Goal: Check status

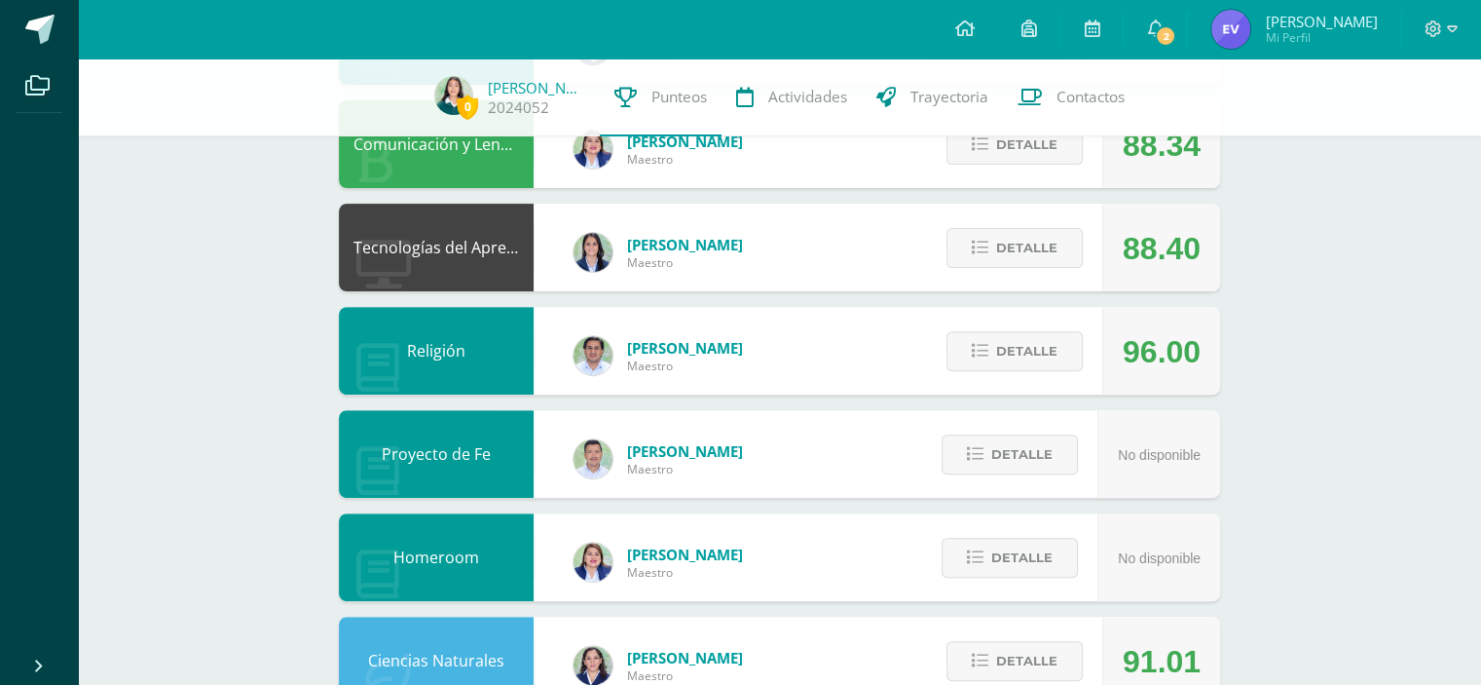
scroll to position [631, 0]
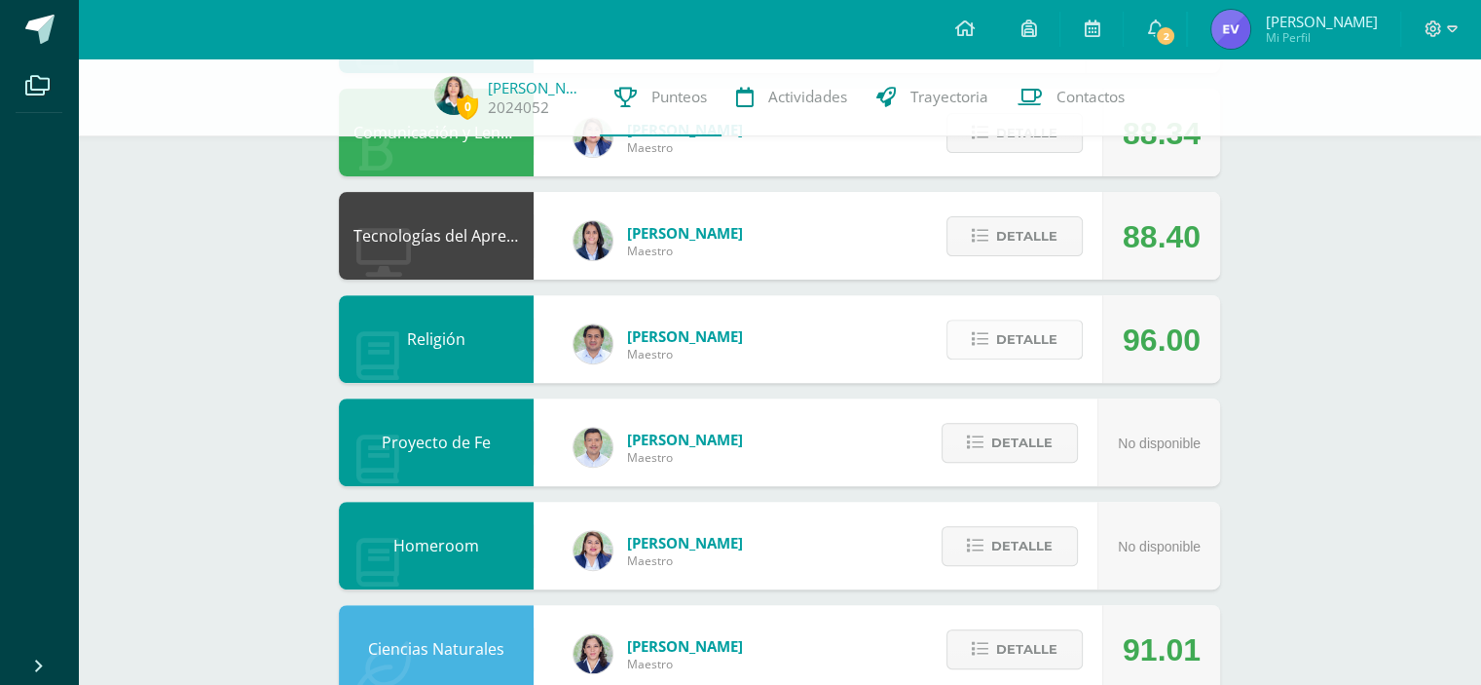
click at [1006, 341] on span "Detalle" at bounding box center [1026, 339] width 61 height 36
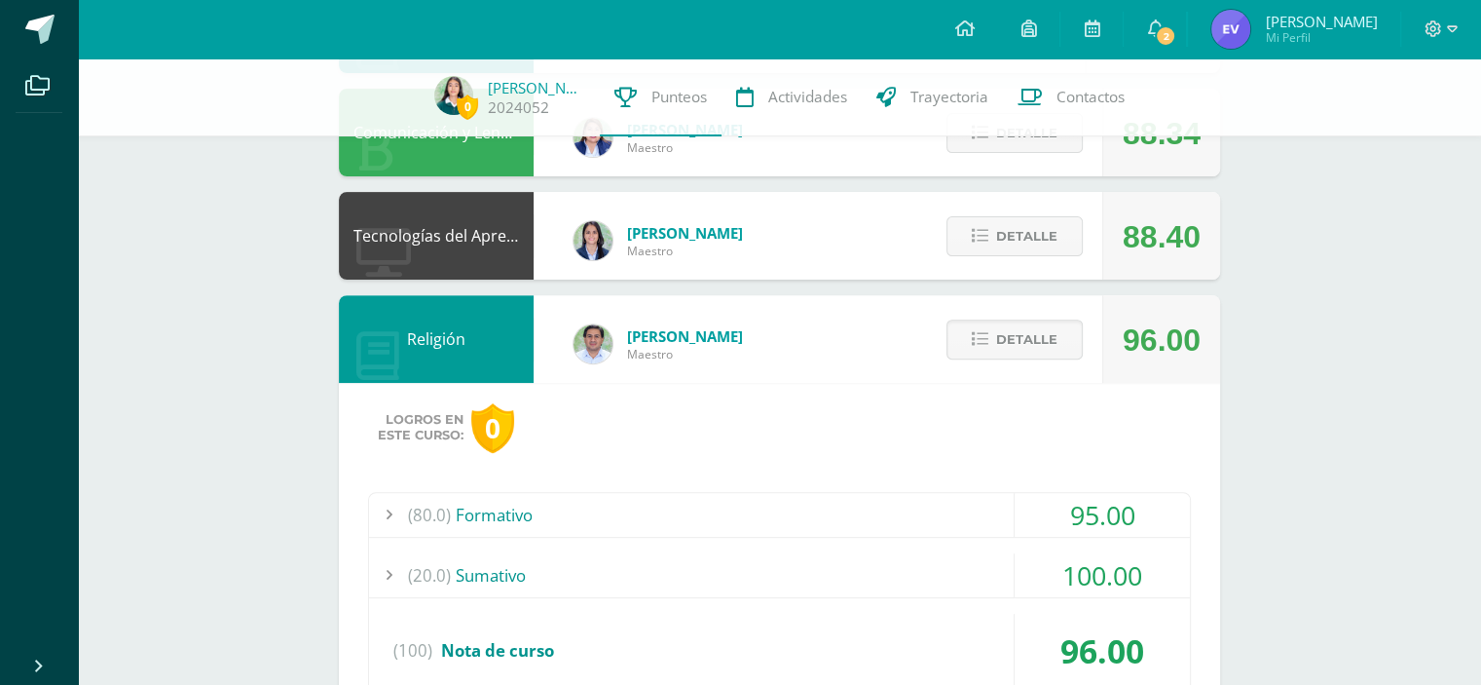
scroll to position [745, 0]
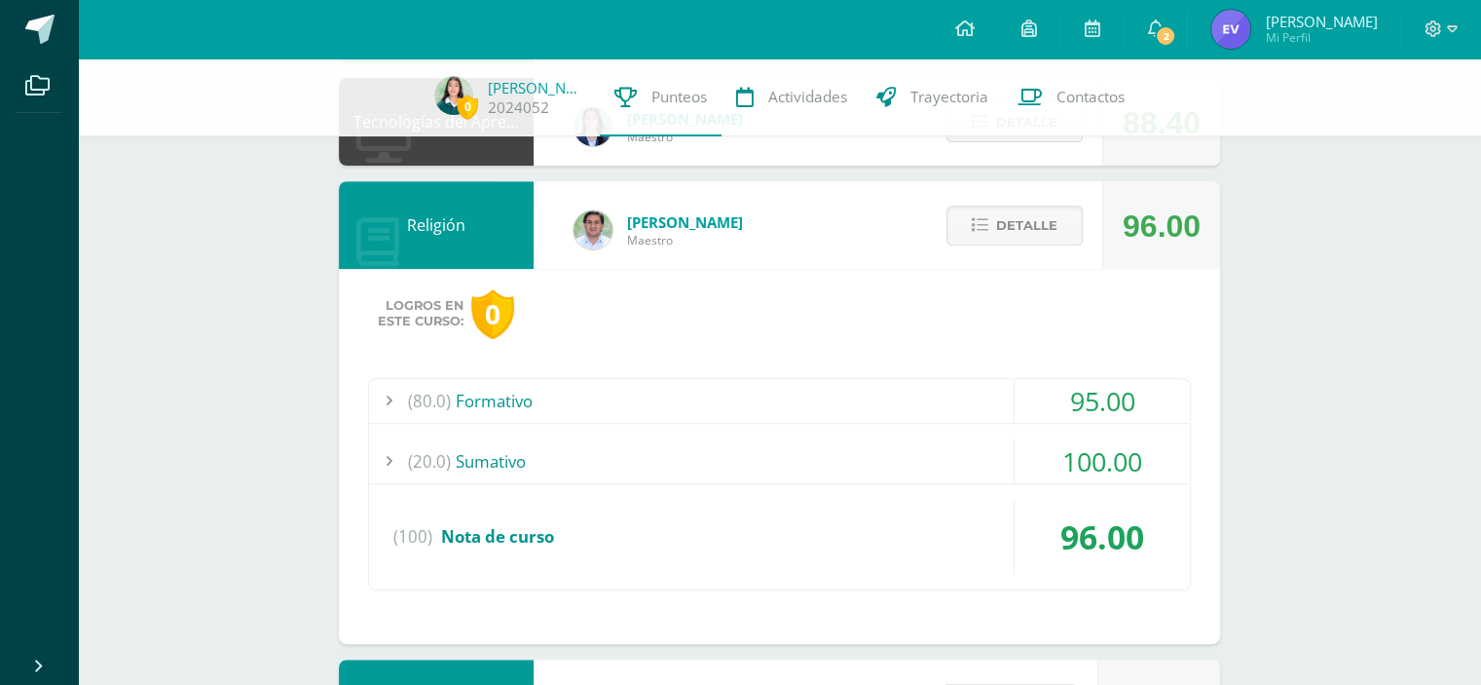
click at [1027, 415] on div "95.00" at bounding box center [1102, 401] width 175 height 44
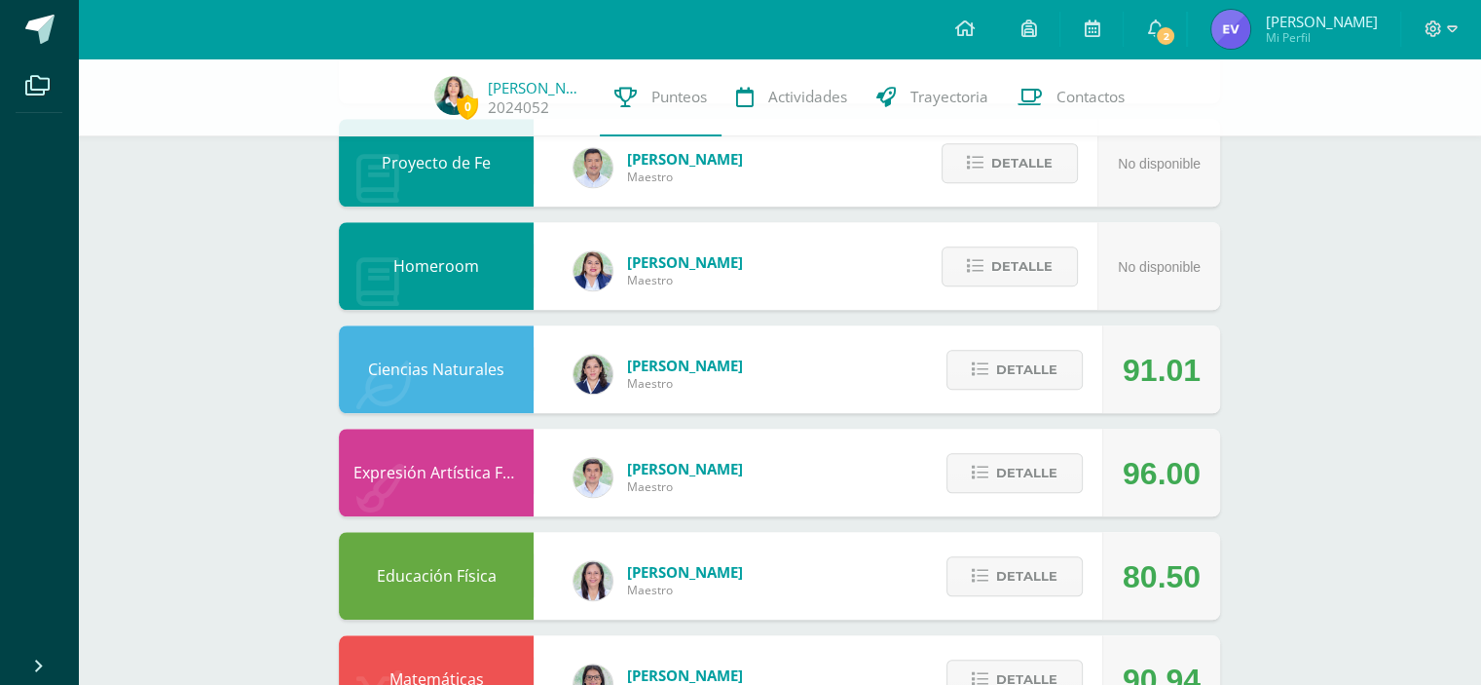
scroll to position [1545, 0]
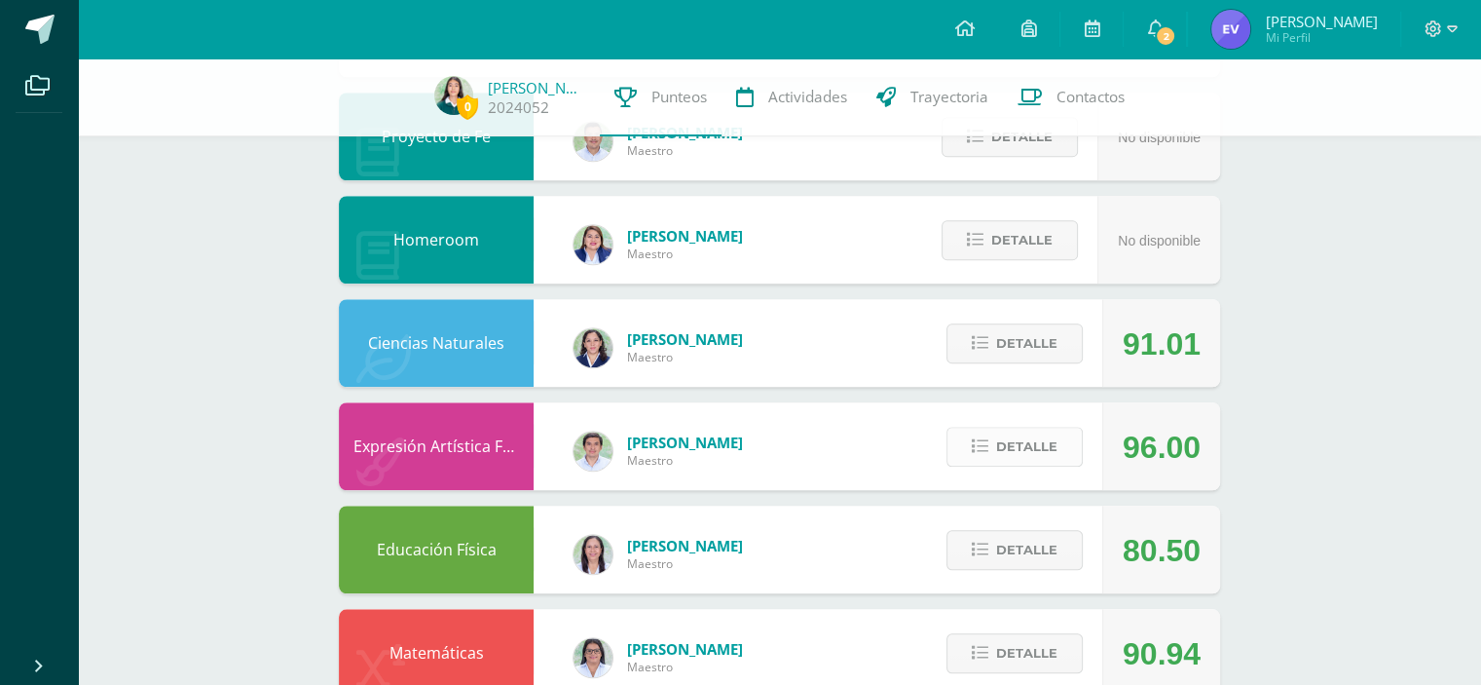
click at [1000, 431] on span "Detalle" at bounding box center [1026, 447] width 61 height 36
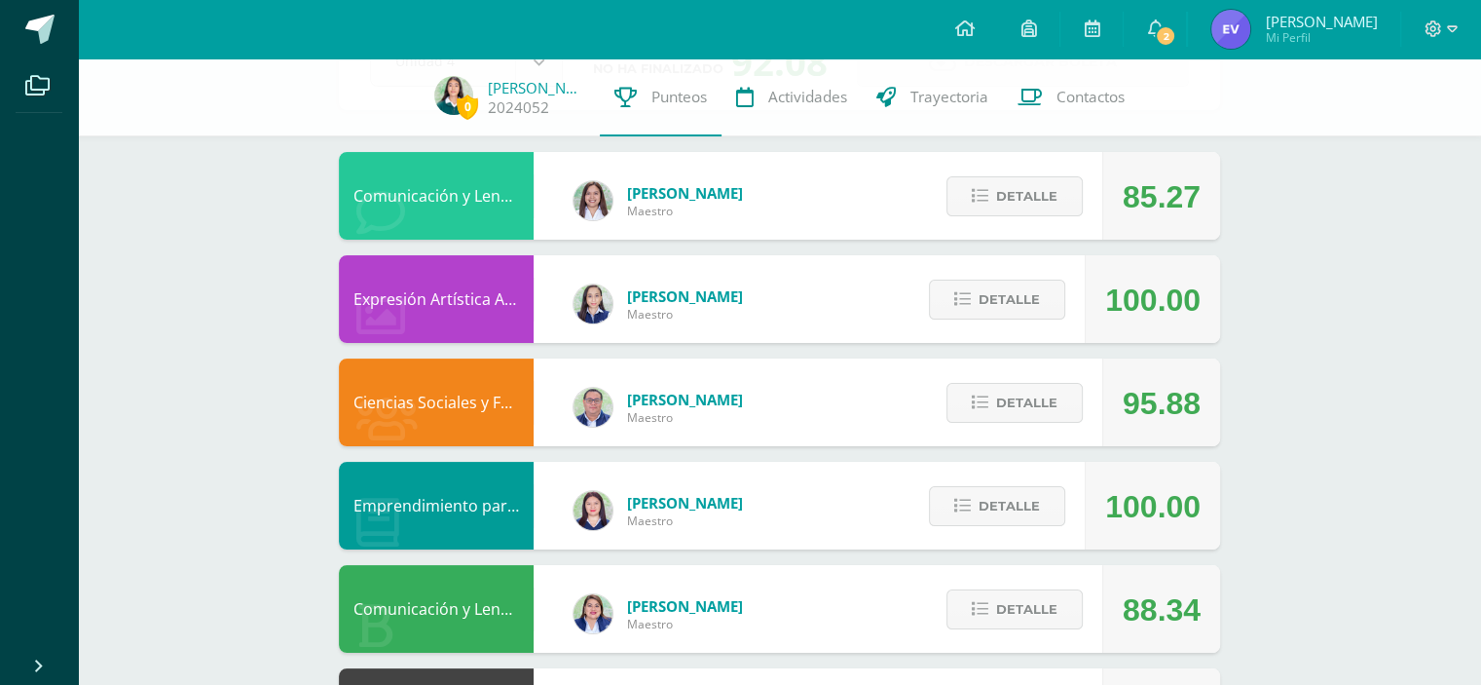
scroll to position [275, 0]
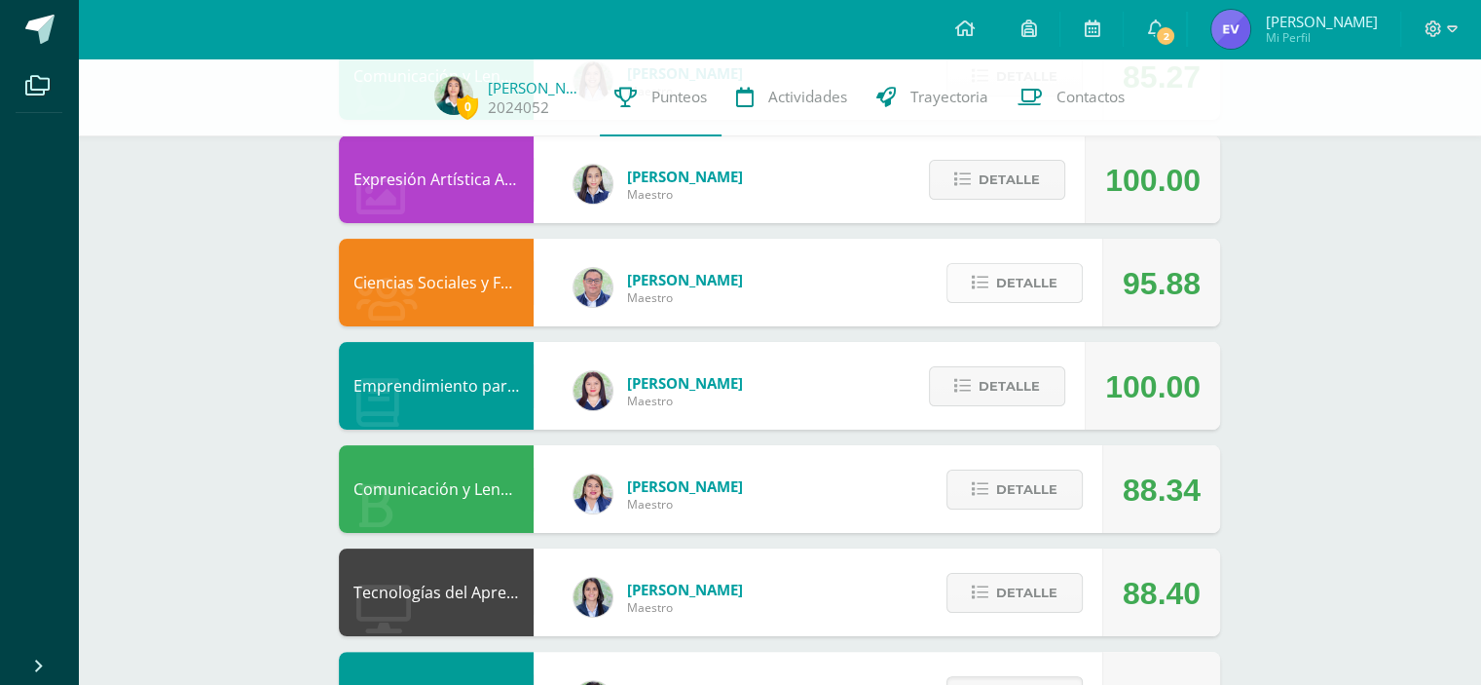
click at [1067, 279] on button "Detalle" at bounding box center [1015, 283] width 136 height 40
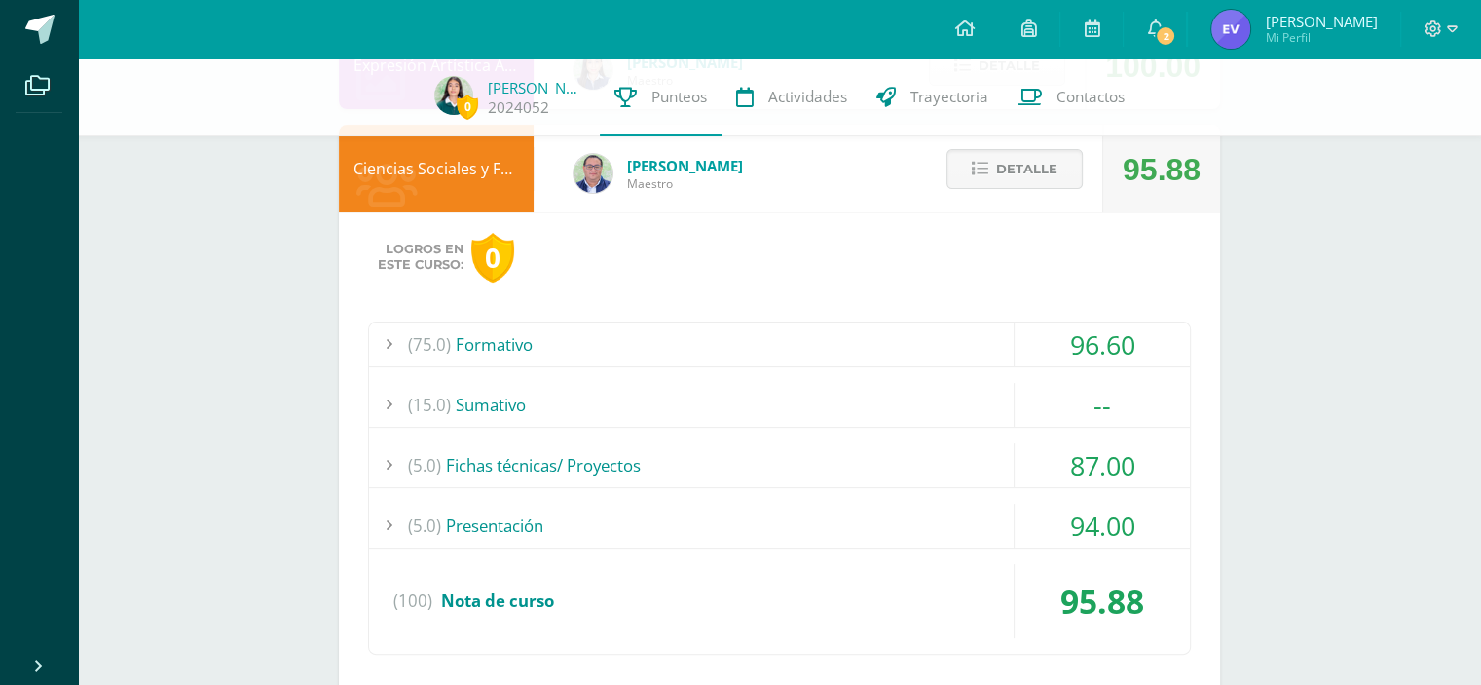
scroll to position [0, 0]
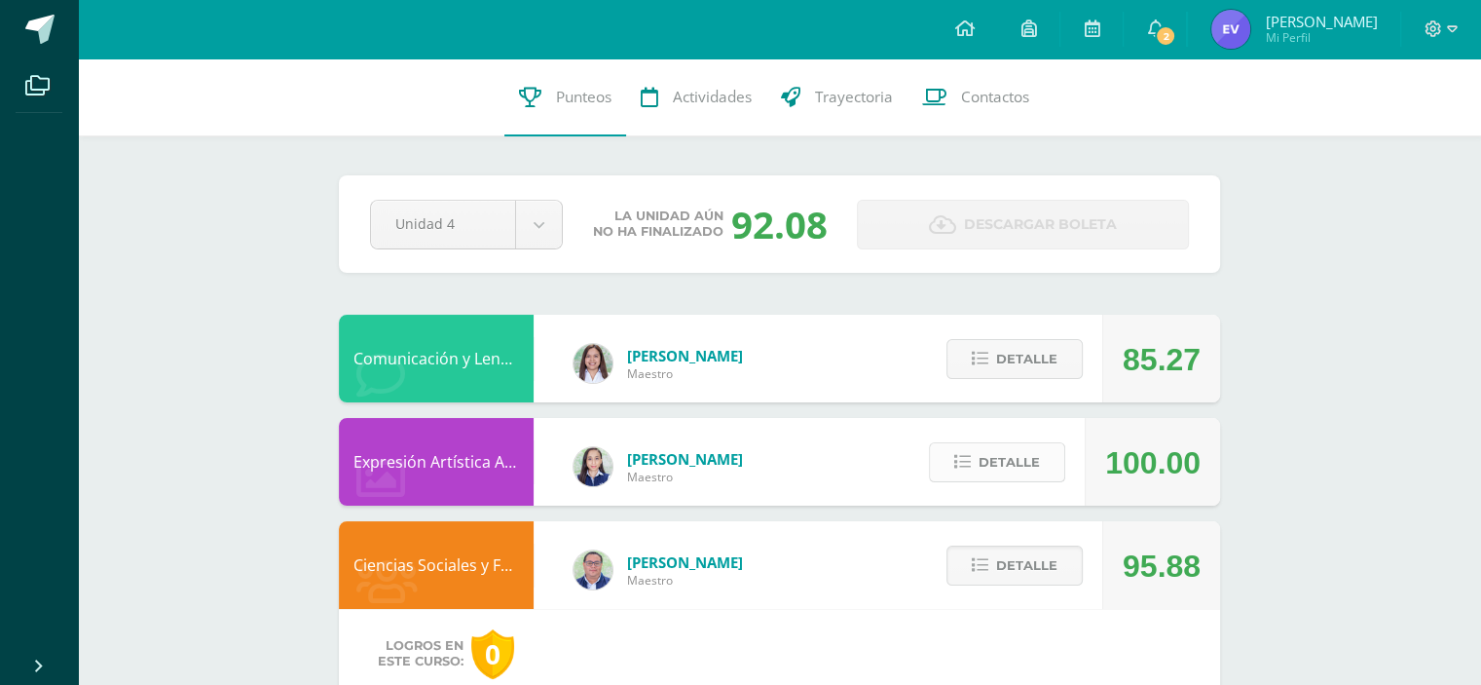
click at [1061, 465] on button "Detalle" at bounding box center [997, 462] width 136 height 40
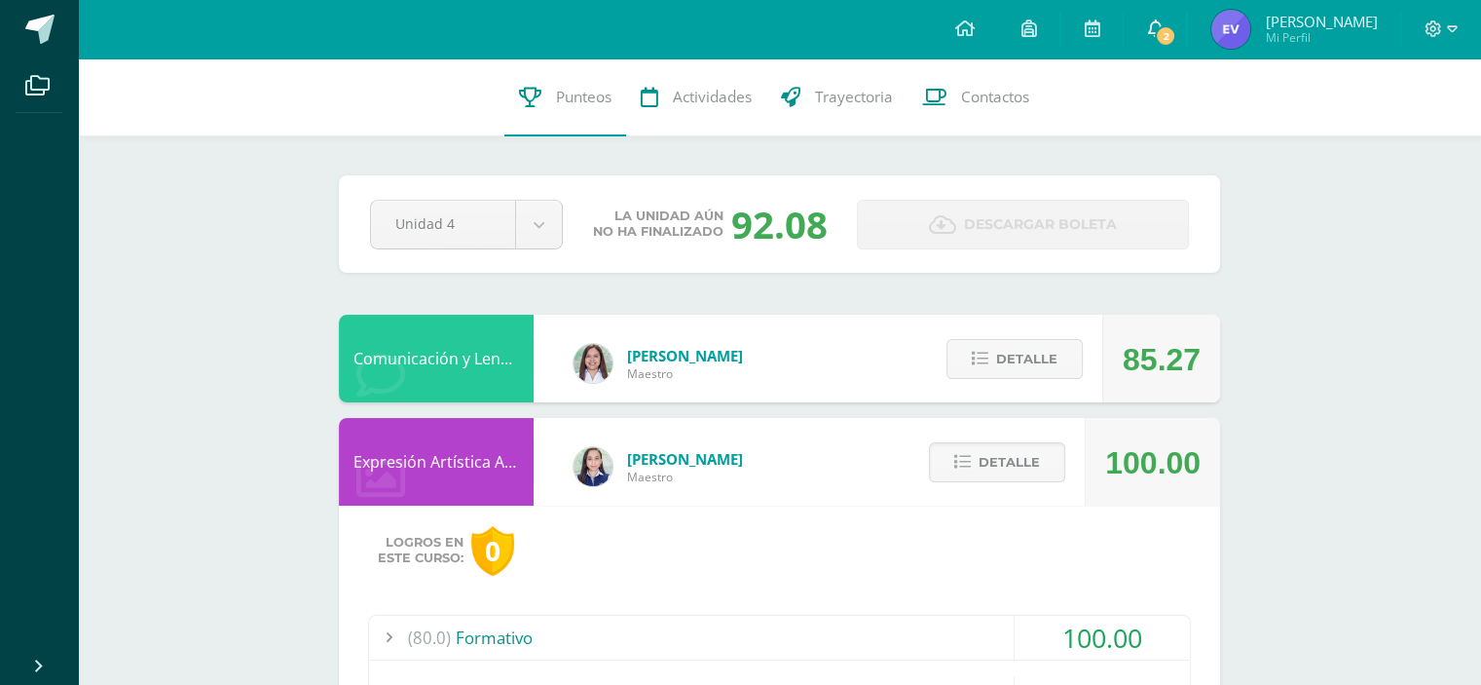
click at [1163, 24] on icon at bounding box center [1155, 28] width 16 height 18
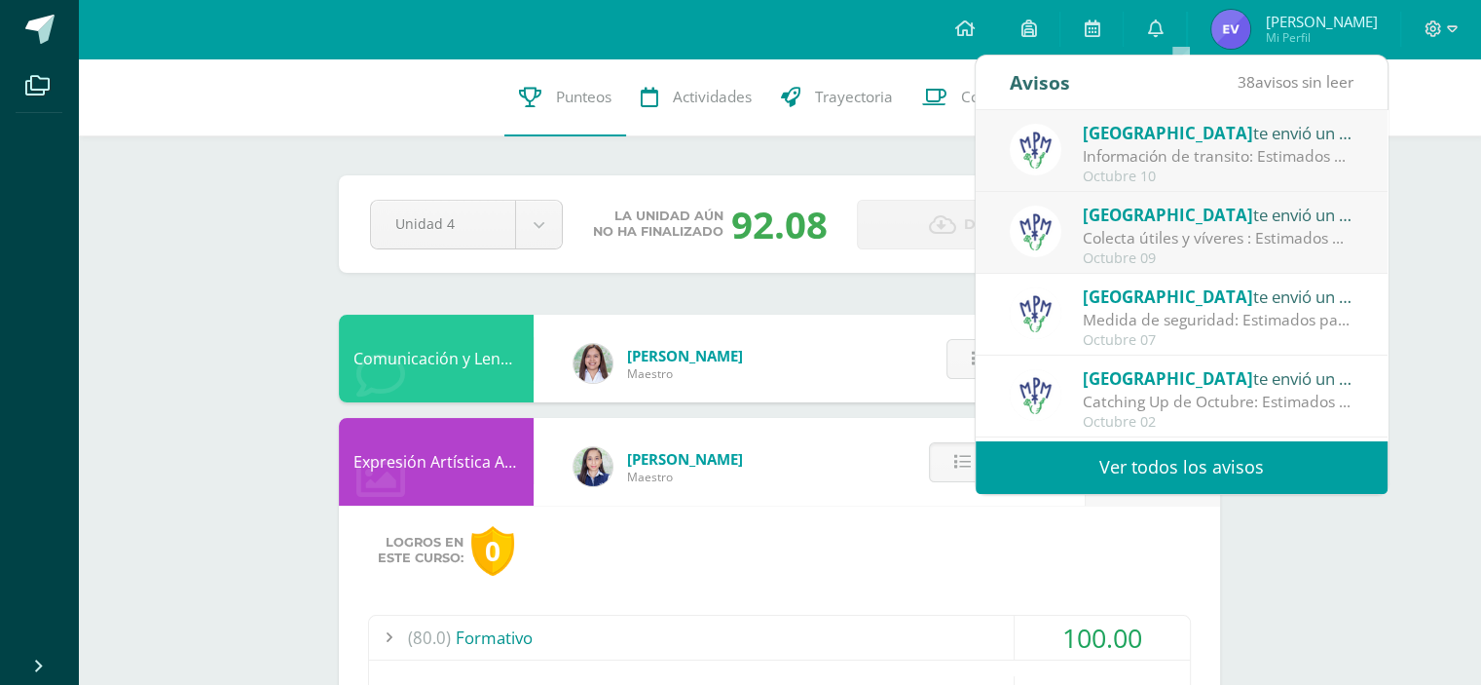
click at [1123, 289] on span "[GEOGRAPHIC_DATA]" at bounding box center [1168, 296] width 170 height 22
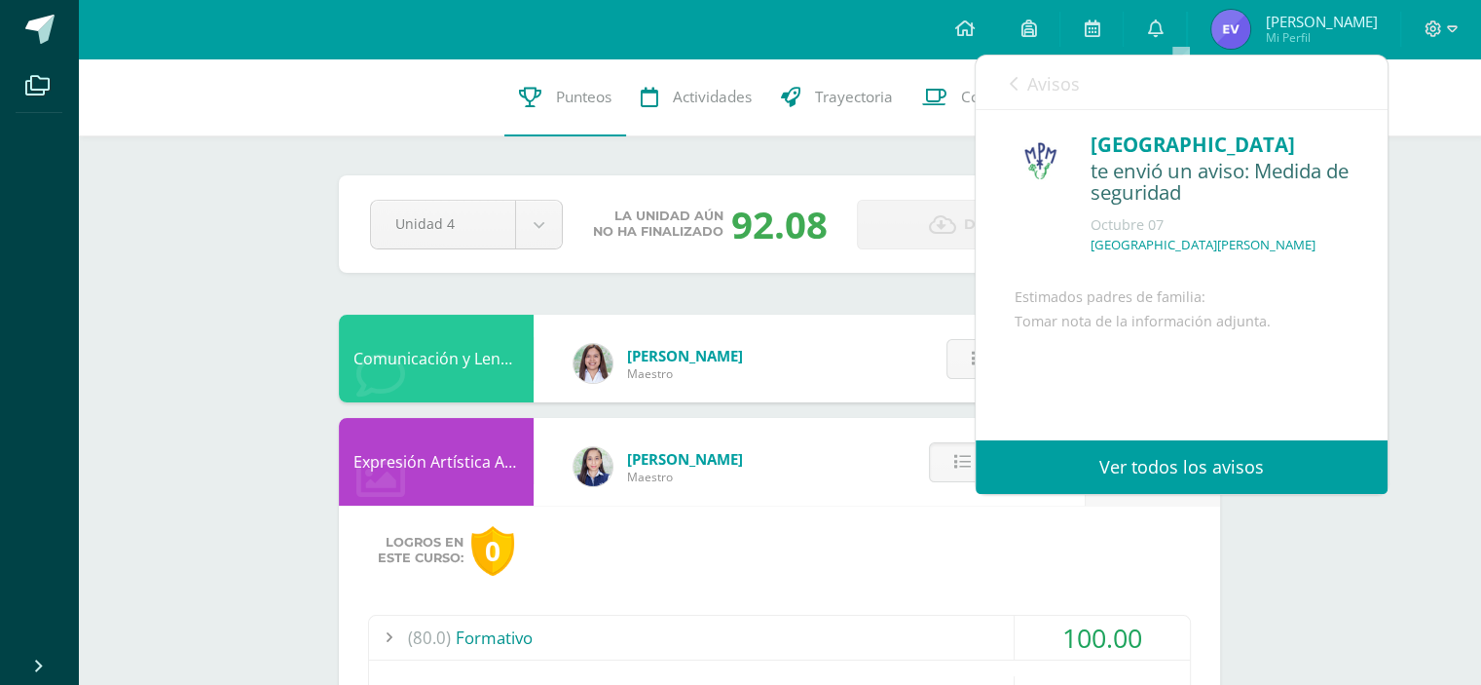
scroll to position [164, 0]
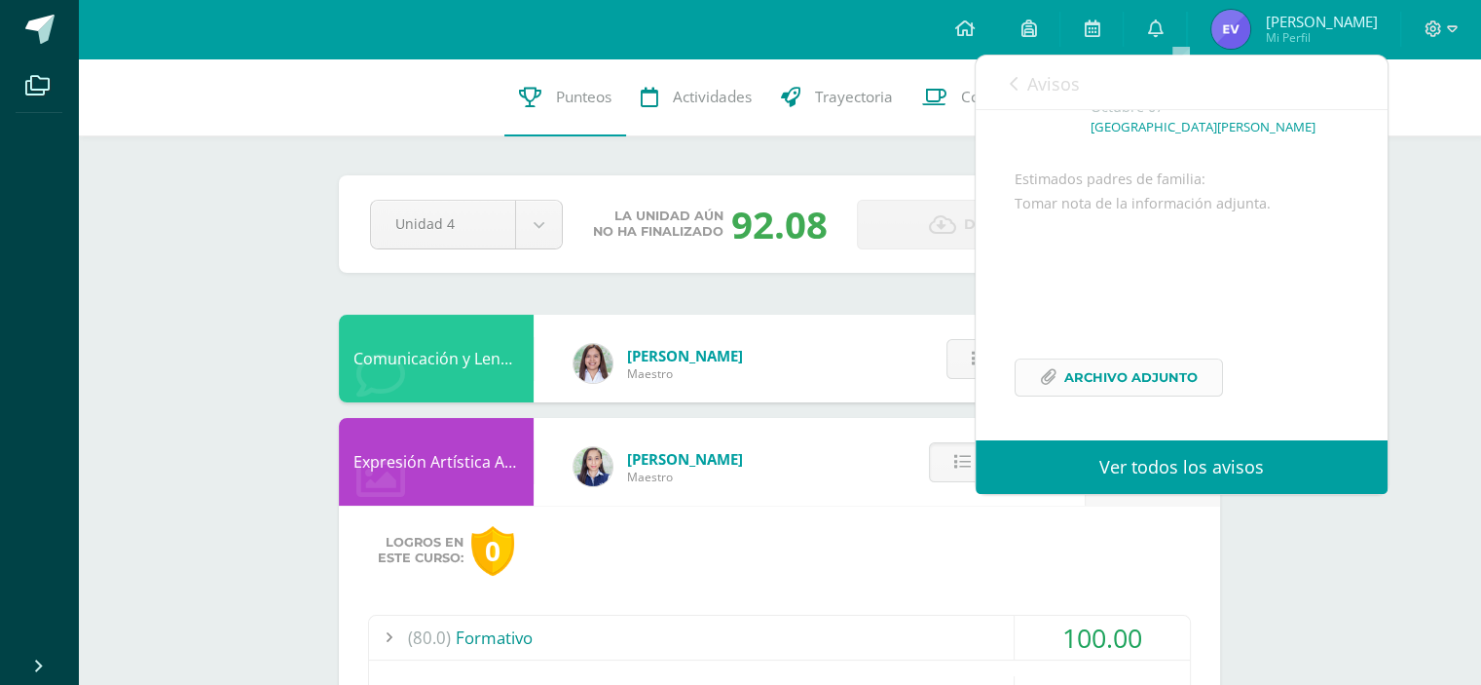
click at [1138, 377] on span "Archivo Adjunto" at bounding box center [1130, 377] width 133 height 36
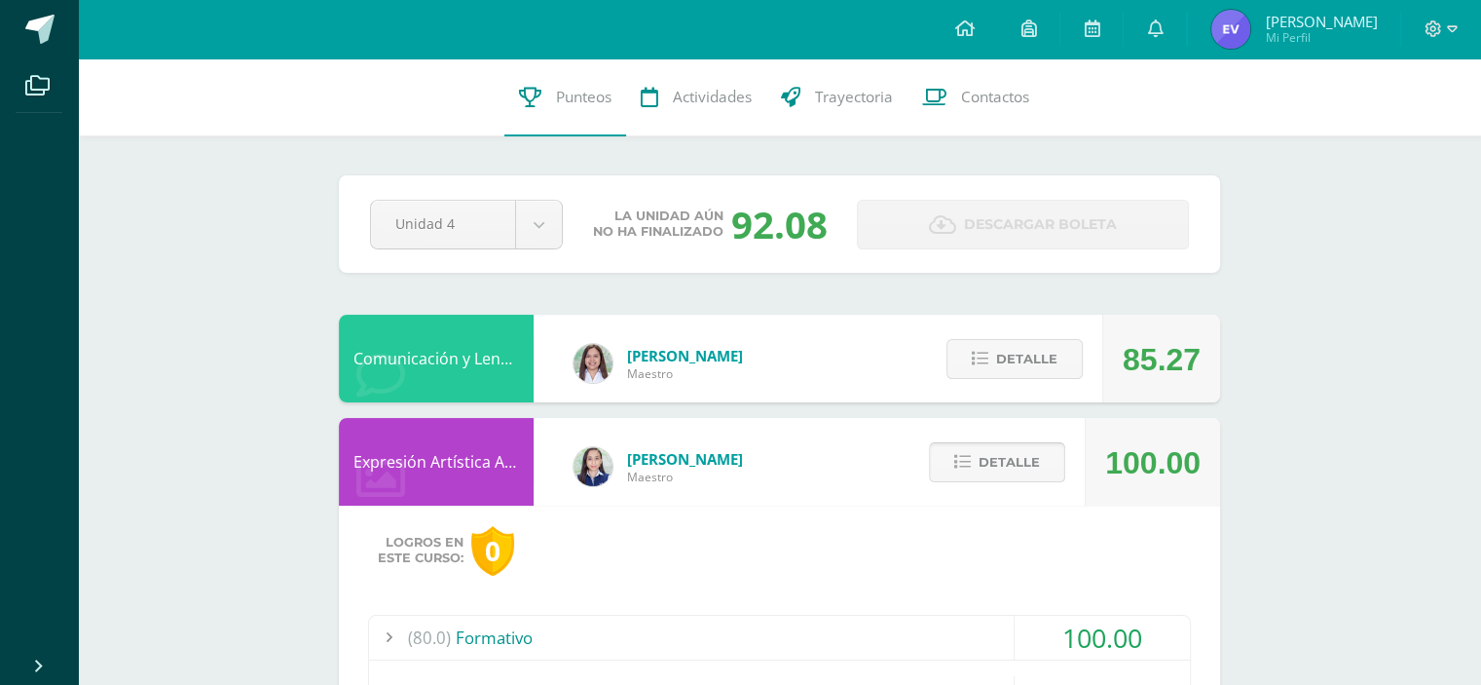
click at [1032, 449] on span "Detalle" at bounding box center [1009, 462] width 61 height 36
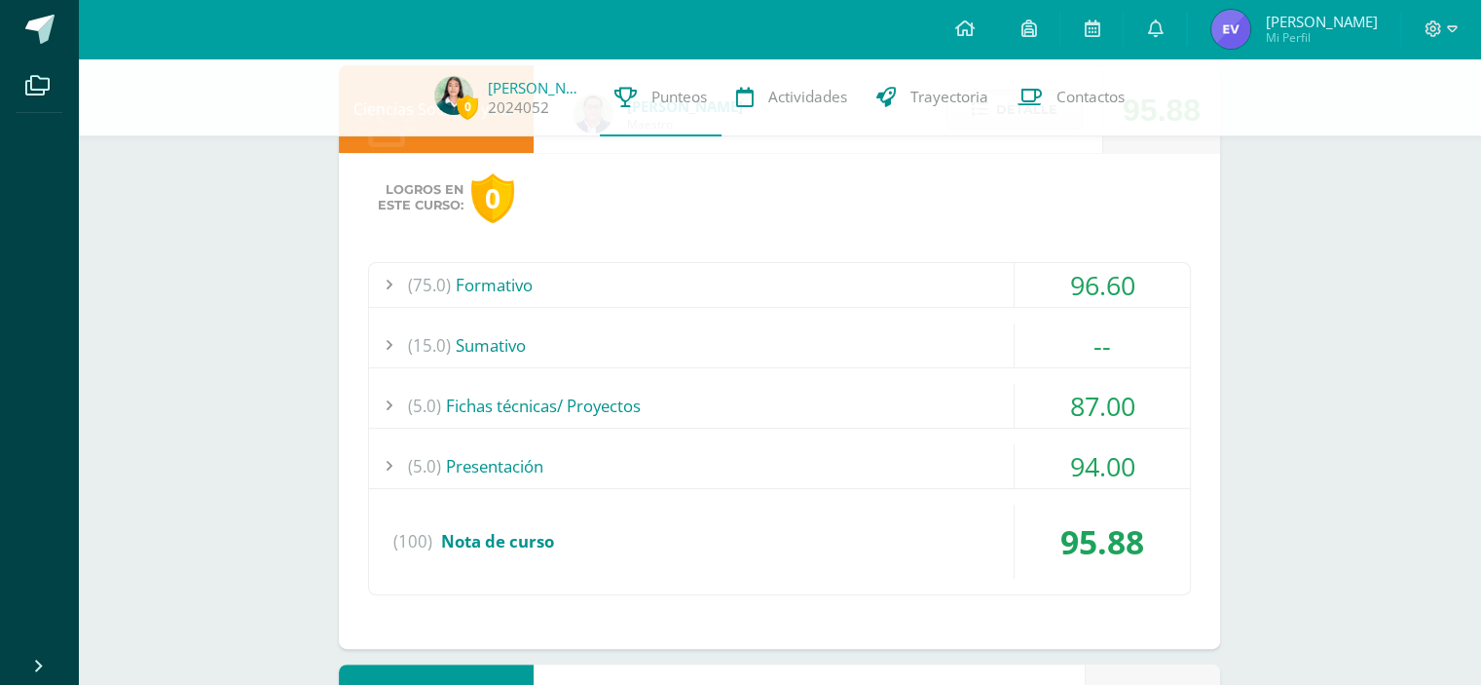
scroll to position [296, 0]
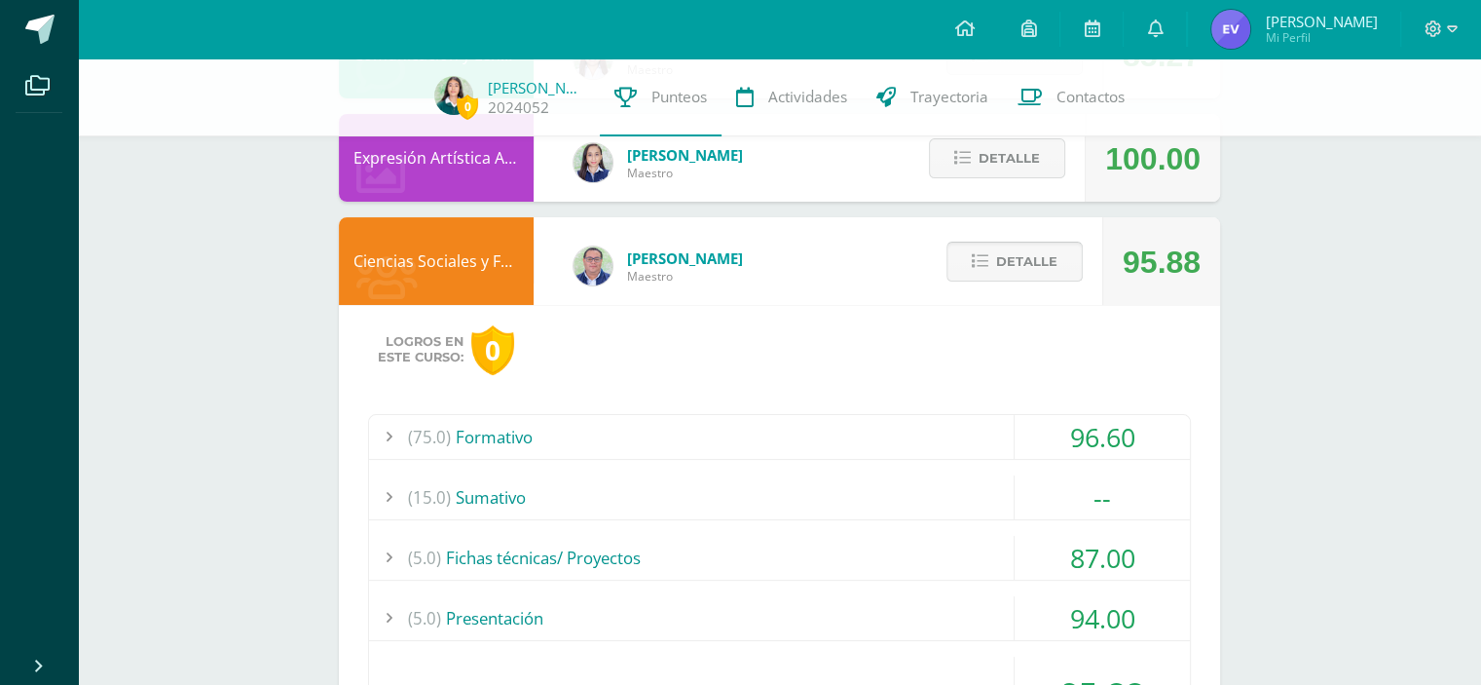
click at [1004, 248] on span "Detalle" at bounding box center [1026, 261] width 61 height 36
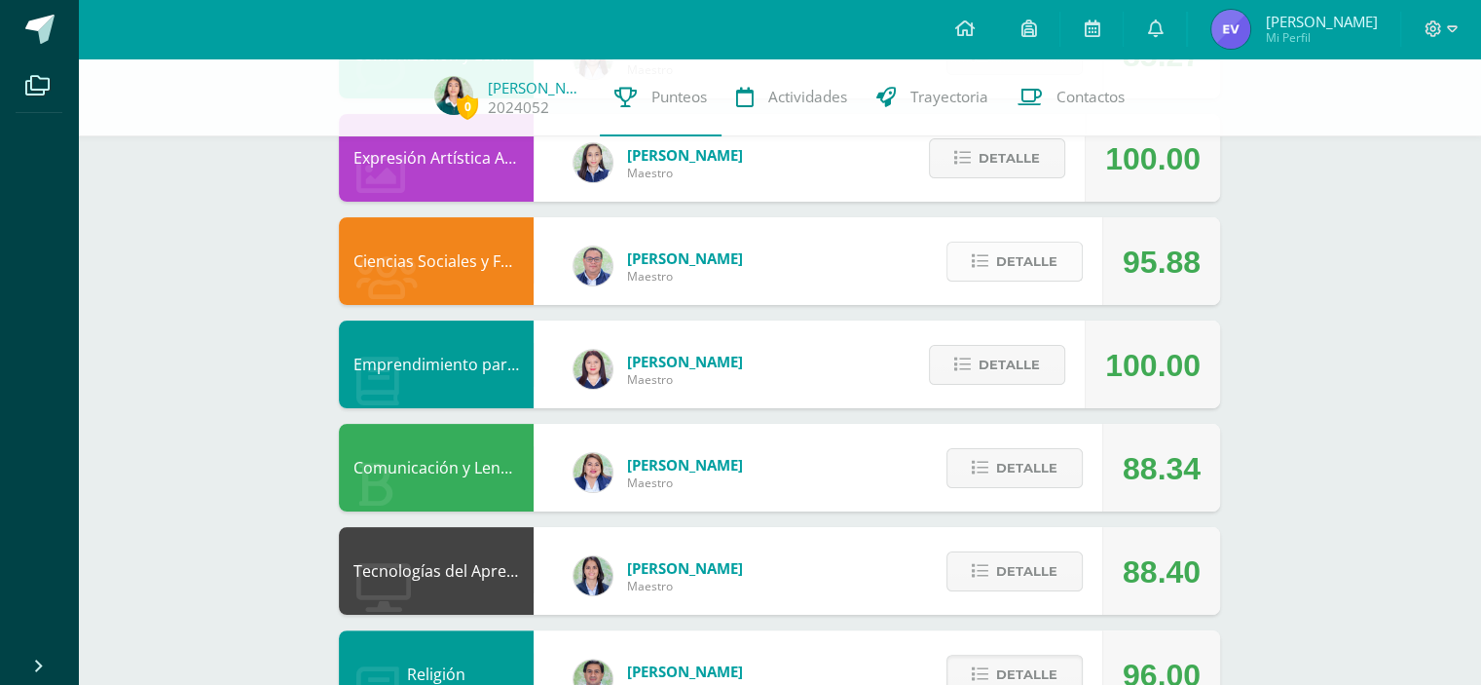
click at [1060, 268] on button "Detalle" at bounding box center [1015, 262] width 136 height 40
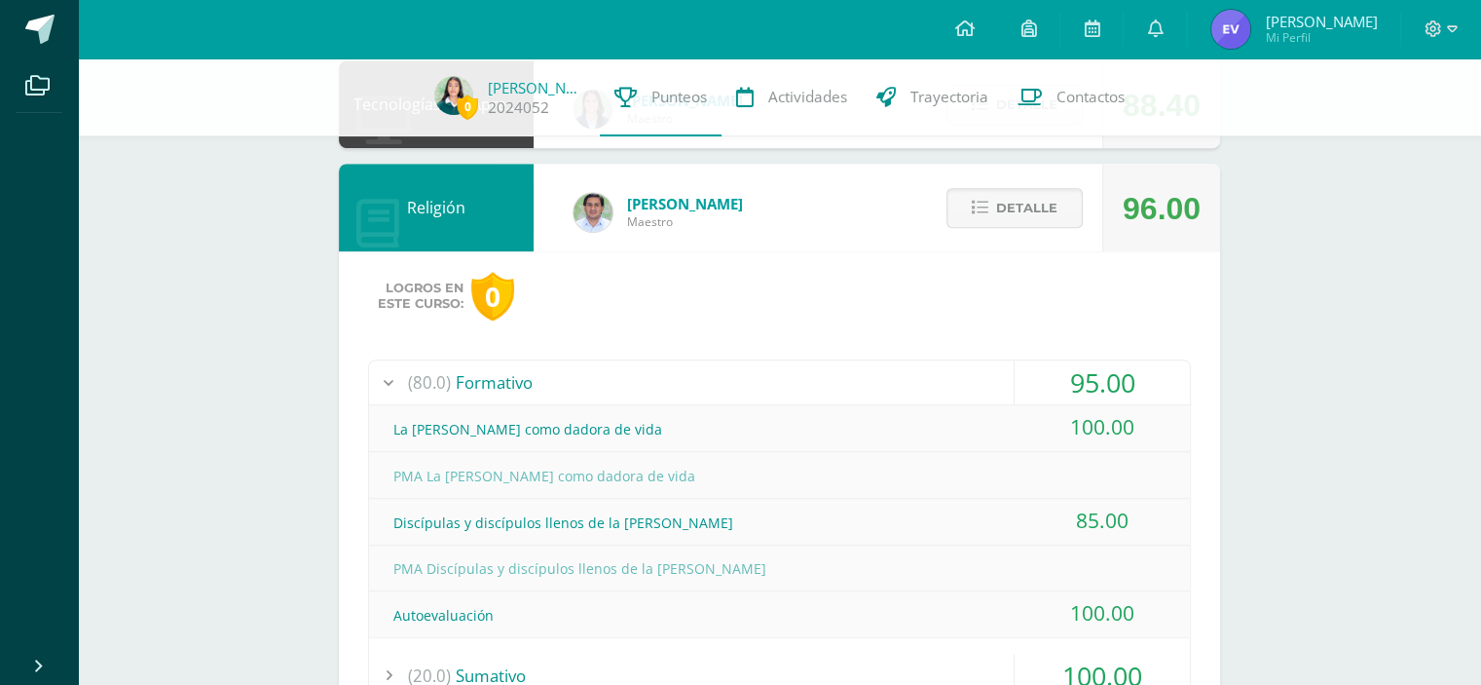
scroll to position [1171, 0]
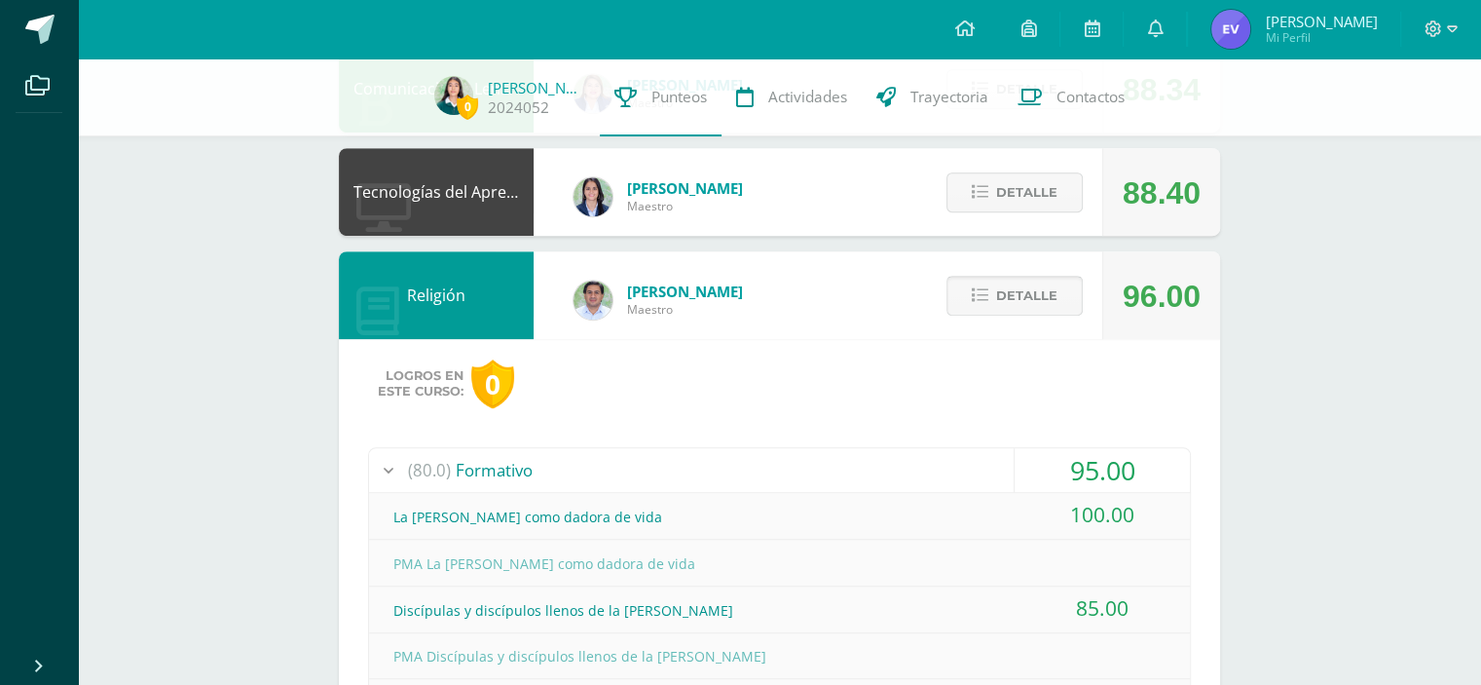
click at [1032, 285] on span "Detalle" at bounding box center [1026, 296] width 61 height 36
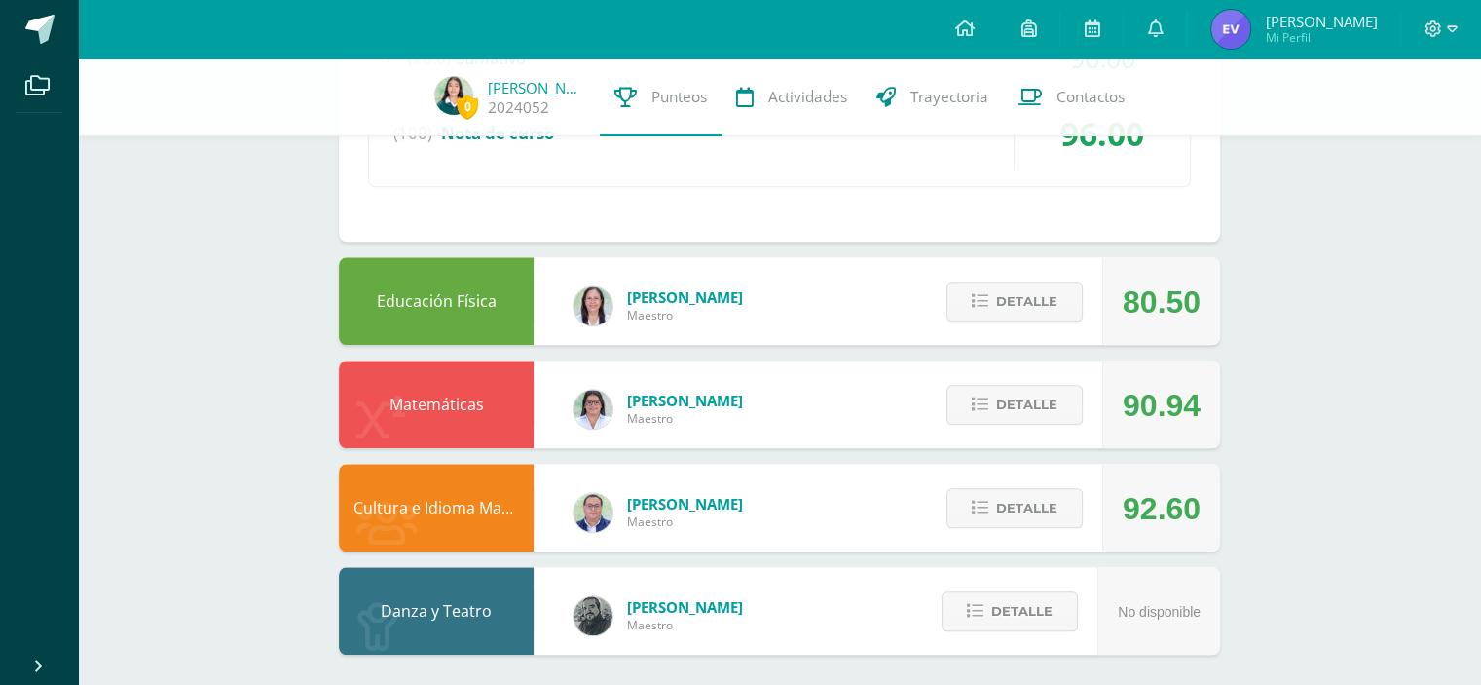
scroll to position [2032, 0]
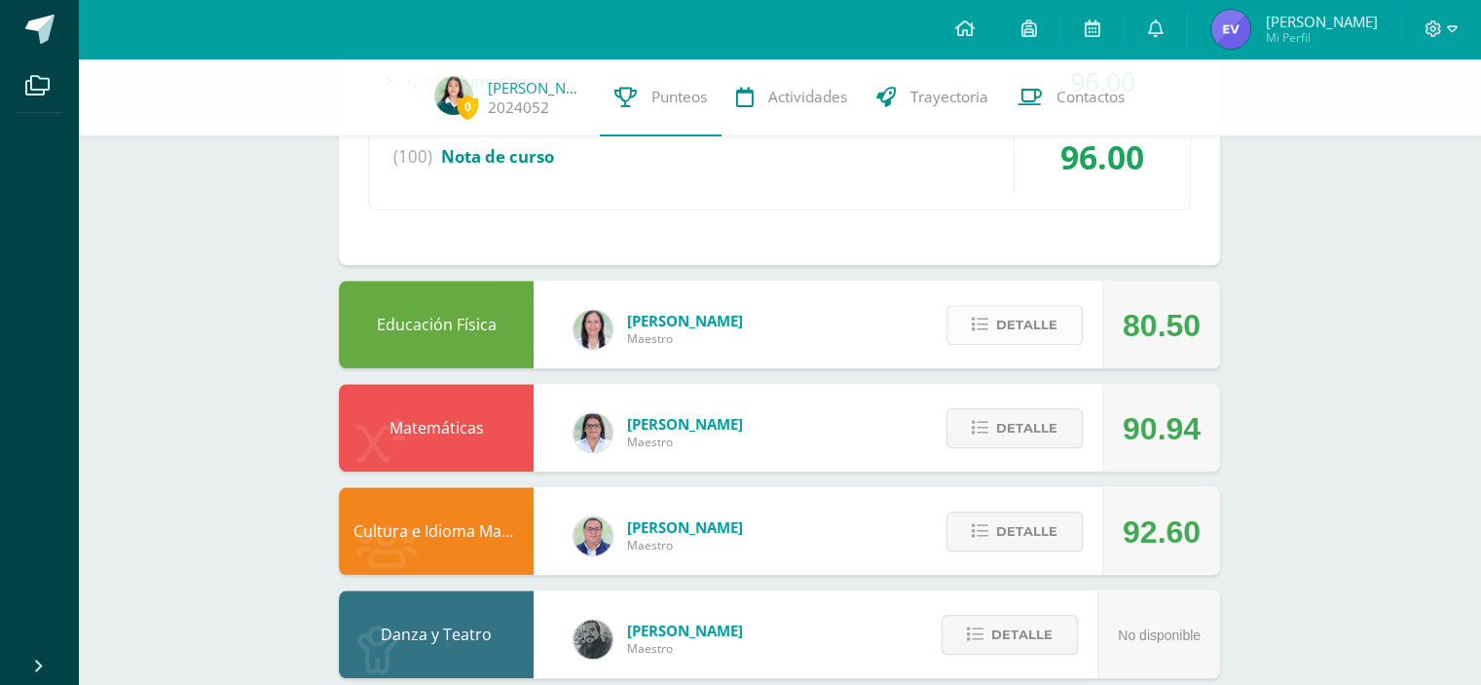
click at [991, 312] on button "Detalle" at bounding box center [1015, 325] width 136 height 40
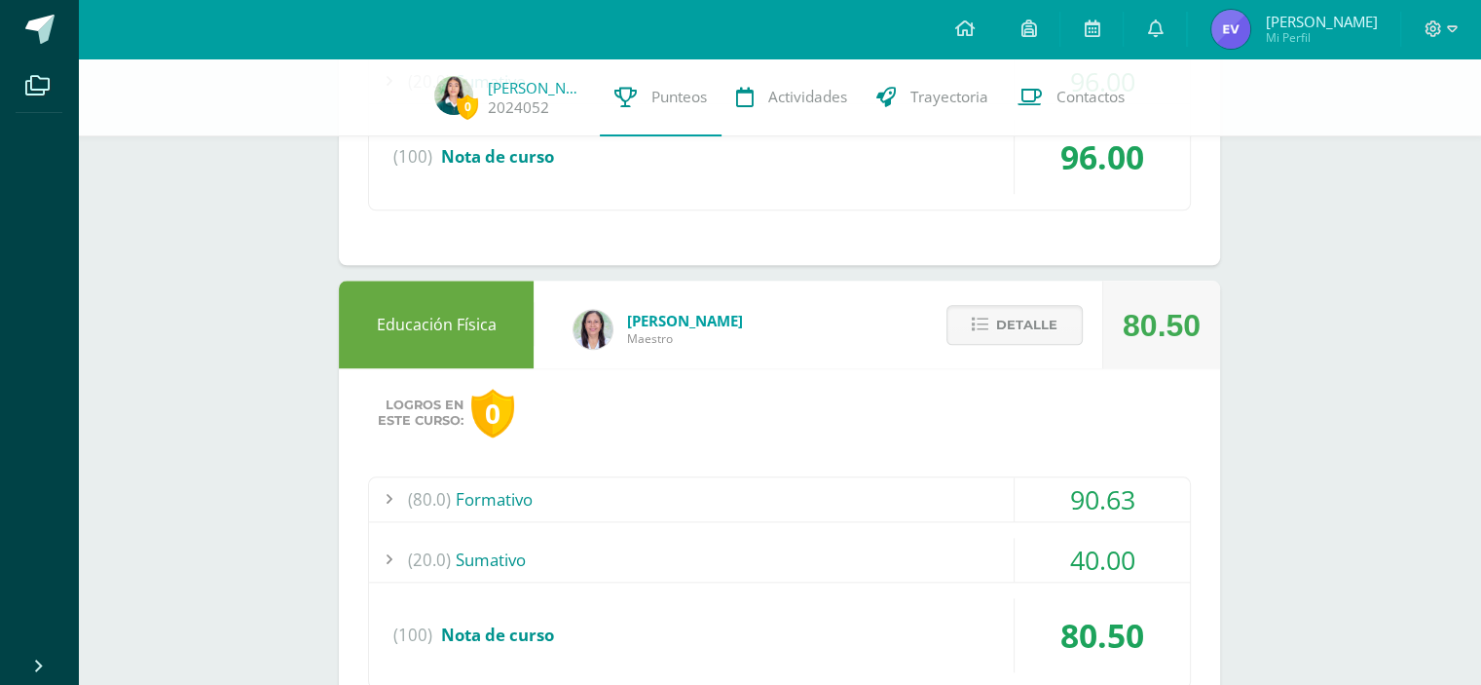
drag, startPoint x: 1463, startPoint y: 548, endPoint x: 1486, endPoint y: 546, distance: 23.5
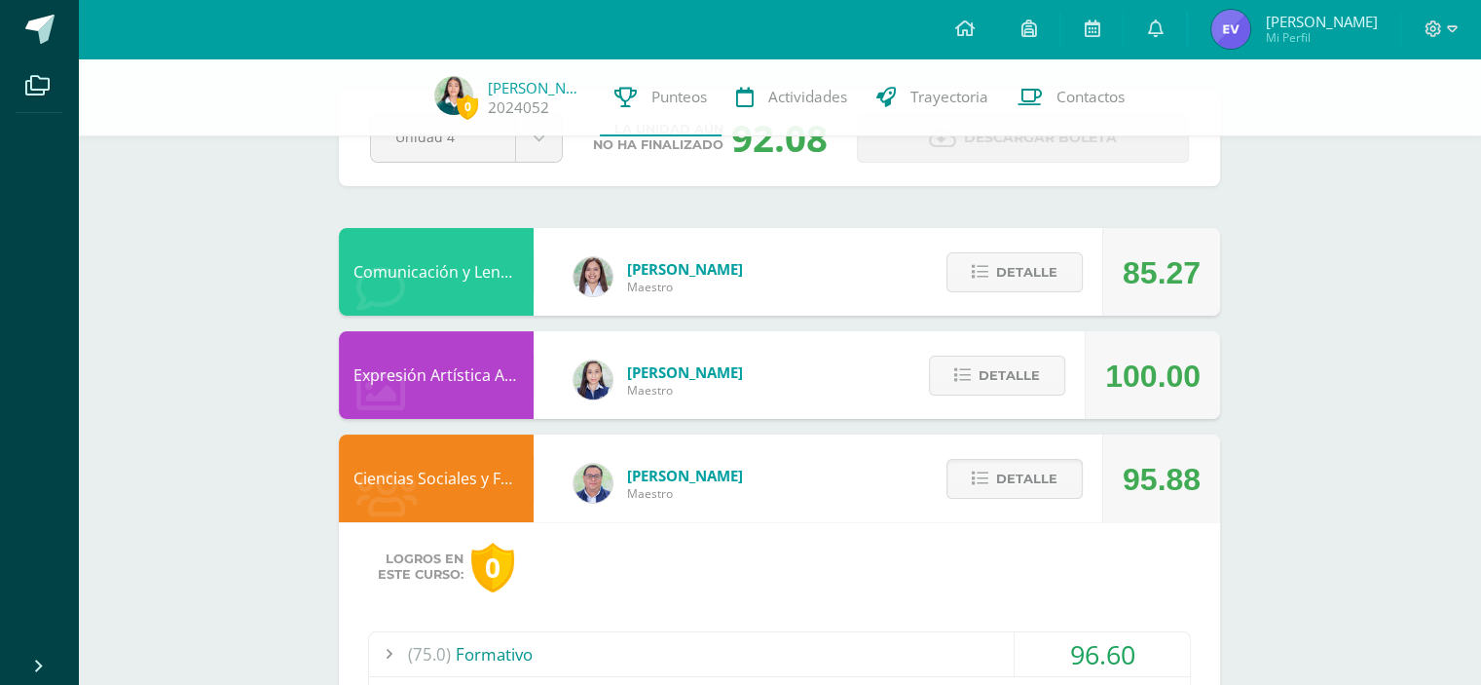
scroll to position [0, 0]
